Goal: Task Accomplishment & Management: Use online tool/utility

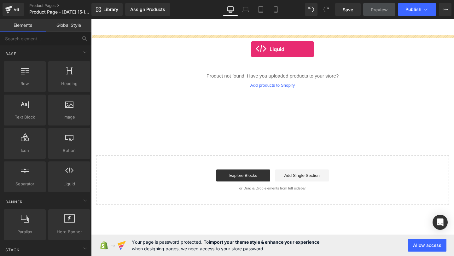
drag, startPoint x: 161, startPoint y: 205, endPoint x: 259, endPoint y: 51, distance: 182.8
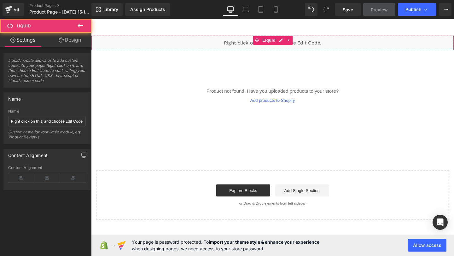
click at [240, 47] on div "Liquid" at bounding box center [282, 44] width 382 height 16
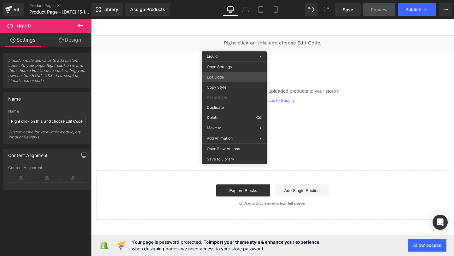
click at [227, 0] on div "Liquid You are previewing how the will restyle your page. You can not edit Elem…" at bounding box center [227, 0] width 454 height 0
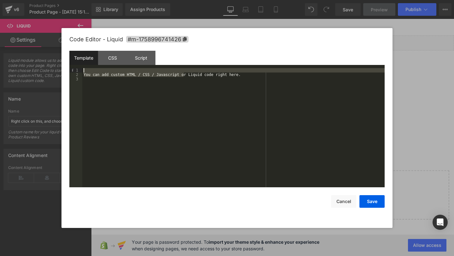
drag, startPoint x: 183, startPoint y: 77, endPoint x: 125, endPoint y: 67, distance: 58.6
click at [125, 67] on div "Template CSS Script Data 1 2 3 You can add custom HTML / CSS / Javascript or Li…" at bounding box center [226, 119] width 315 height 137
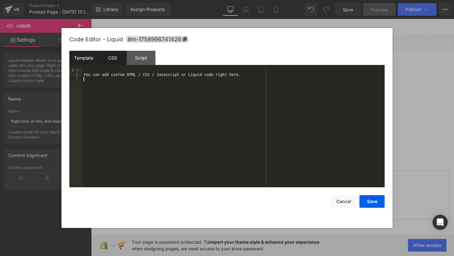
drag, startPoint x: 120, startPoint y: 85, endPoint x: 108, endPoint y: 61, distance: 26.8
click at [108, 61] on div "Template CSS Script Data 1 2 3 You can add custom HTML / CSS / Javascript or Li…" at bounding box center [226, 119] width 315 height 137
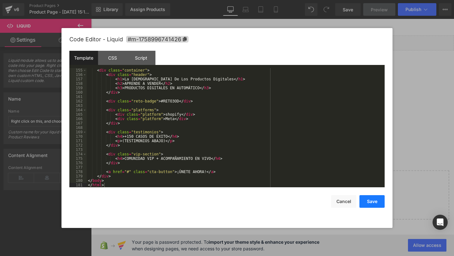
click at [373, 207] on button "Save" at bounding box center [372, 201] width 25 height 13
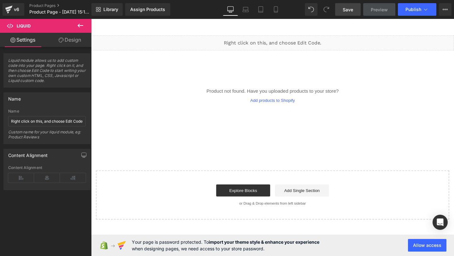
click at [346, 5] on link "Save" at bounding box center [348, 9] width 26 height 13
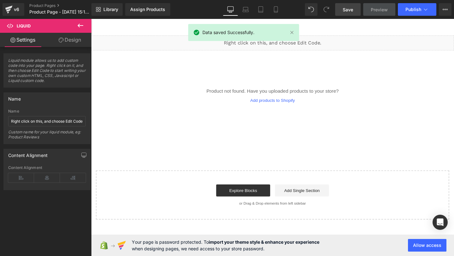
click at [342, 7] on link "Save" at bounding box center [348, 9] width 26 height 13
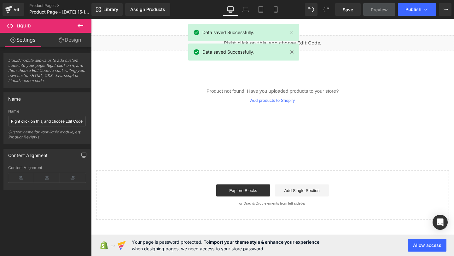
click at [378, 10] on span "Preview" at bounding box center [379, 9] width 17 height 7
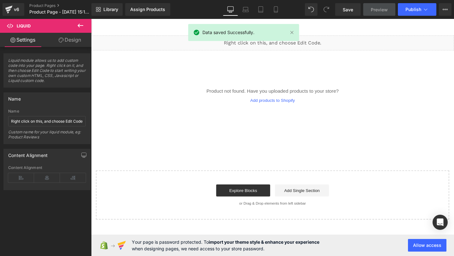
click at [378, 10] on span "Preview" at bounding box center [379, 9] width 17 height 7
click at [277, 9] on icon at bounding box center [276, 9] width 6 height 6
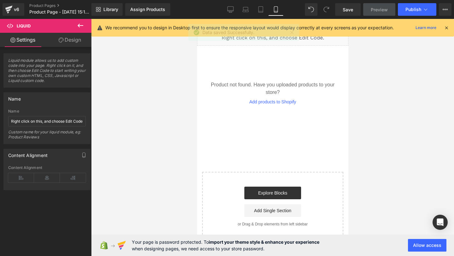
click at [385, 9] on span "Preview" at bounding box center [379, 9] width 17 height 7
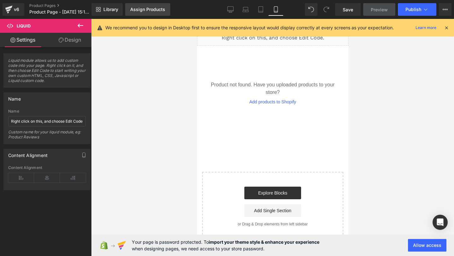
click at [149, 7] on div "Assign Products" at bounding box center [147, 9] width 35 height 5
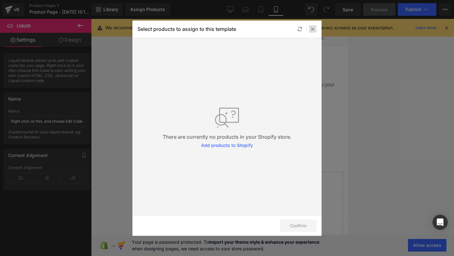
click at [309, 31] on div at bounding box center [313, 29] width 8 height 8
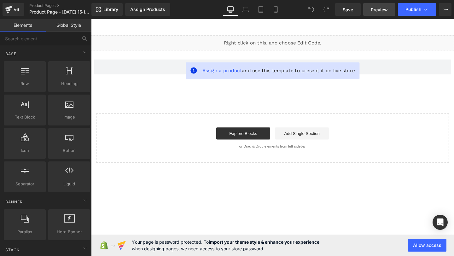
click at [380, 11] on span "Preview" at bounding box center [379, 9] width 17 height 7
click at [373, 10] on span "Preview" at bounding box center [379, 9] width 17 height 7
click at [390, 10] on link "Preview" at bounding box center [379, 9] width 32 height 13
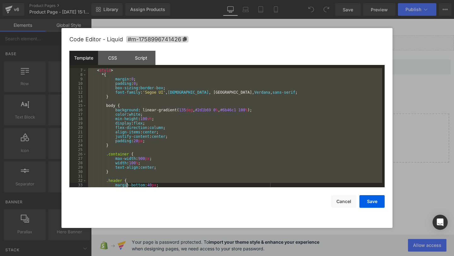
scroll to position [680, 0]
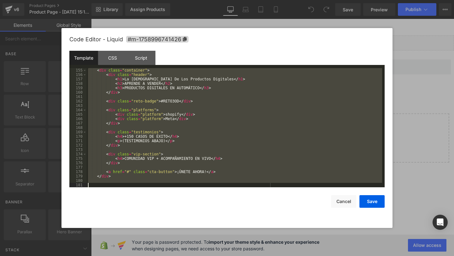
drag, startPoint x: 121, startPoint y: 79, endPoint x: 155, endPoint y: 256, distance: 179.7
click at [155, 256] on body "You are previewing how the will restyle your page. You can not edit Elements in…" at bounding box center [227, 128] width 454 height 256
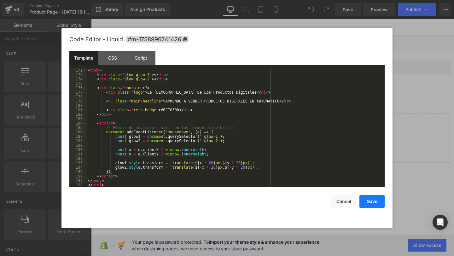
click at [373, 205] on button "Save" at bounding box center [372, 201] width 25 height 13
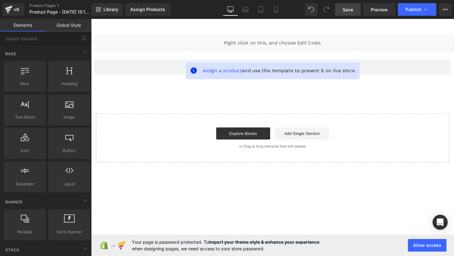
click at [350, 9] on span "Save" at bounding box center [348, 9] width 10 height 7
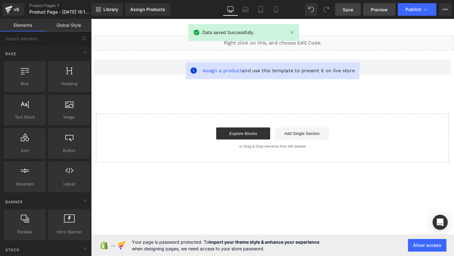
click at [375, 11] on span "Preview" at bounding box center [379, 9] width 17 height 7
